Goal: Information Seeking & Learning: Learn about a topic

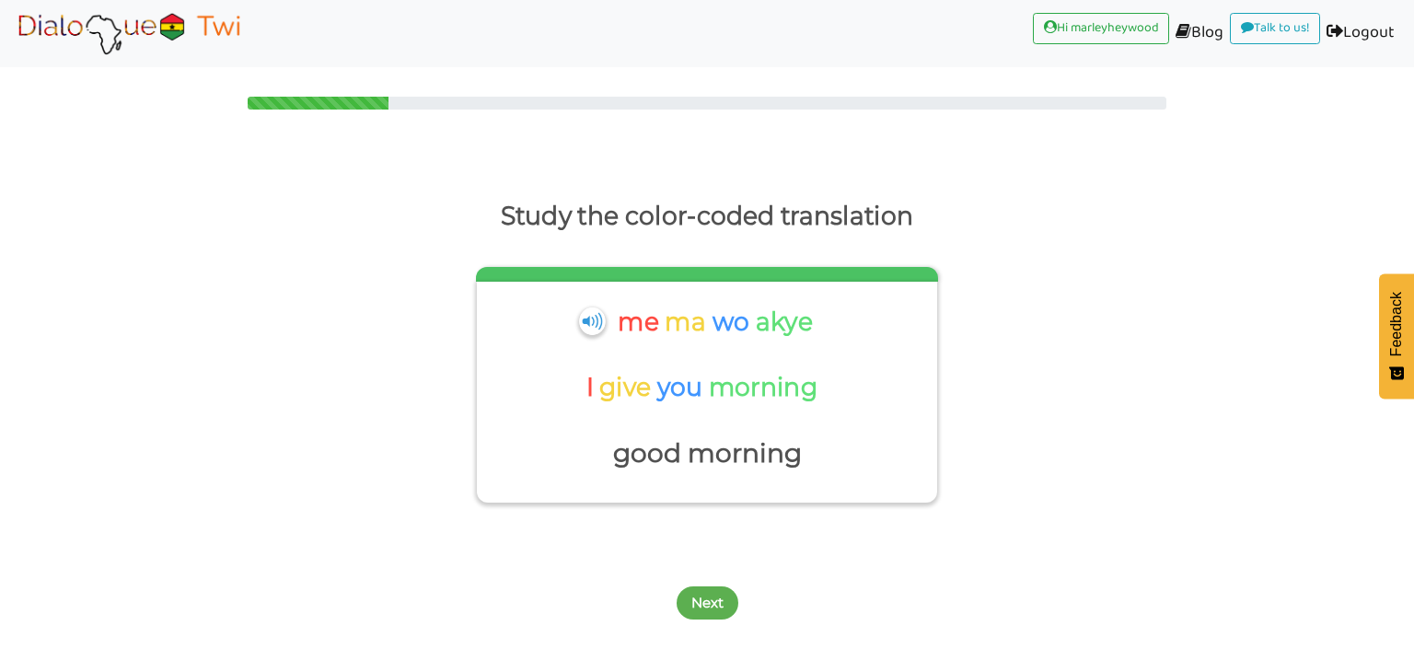
click at [584, 330] on img at bounding box center [592, 321] width 27 height 28
click at [730, 382] on p "morning" at bounding box center [766, 388] width 114 height 44
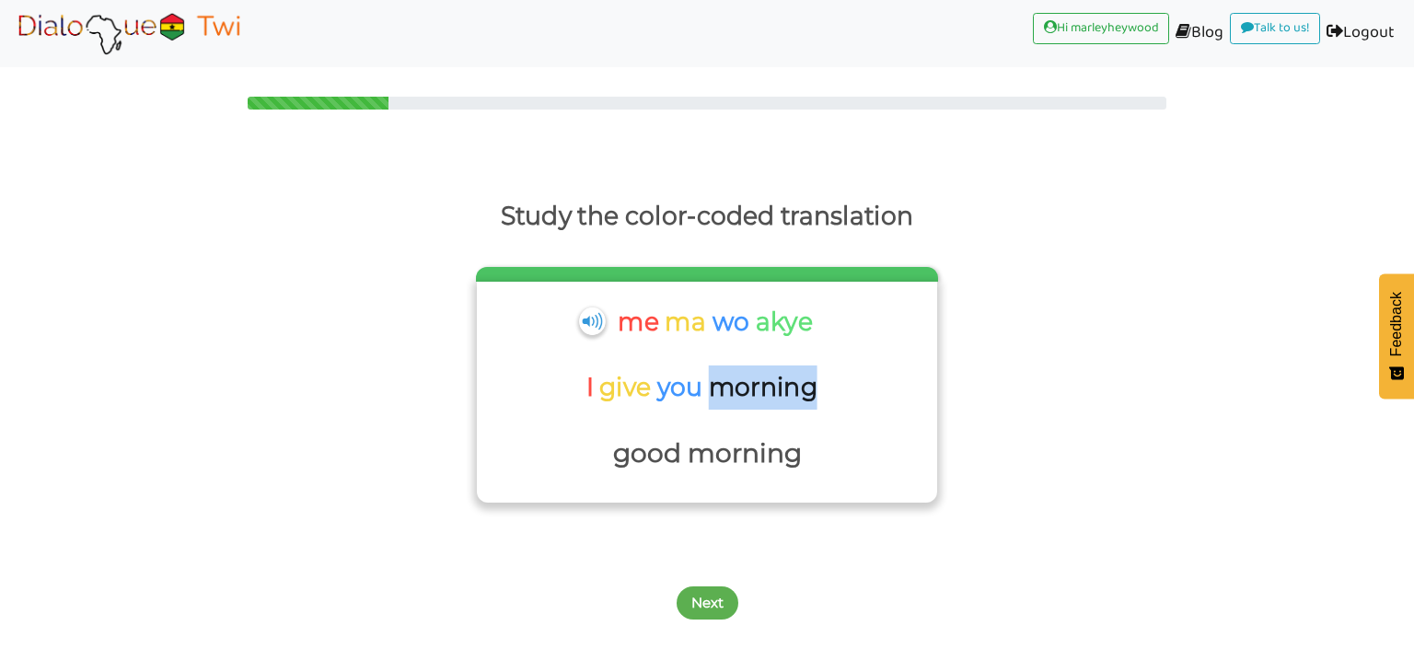
click at [730, 382] on p "morning" at bounding box center [766, 388] width 114 height 44
click at [658, 412] on div "I give you morning" at bounding box center [704, 394] width 237 height 57
